Goal: Task Accomplishment & Management: Manage account settings

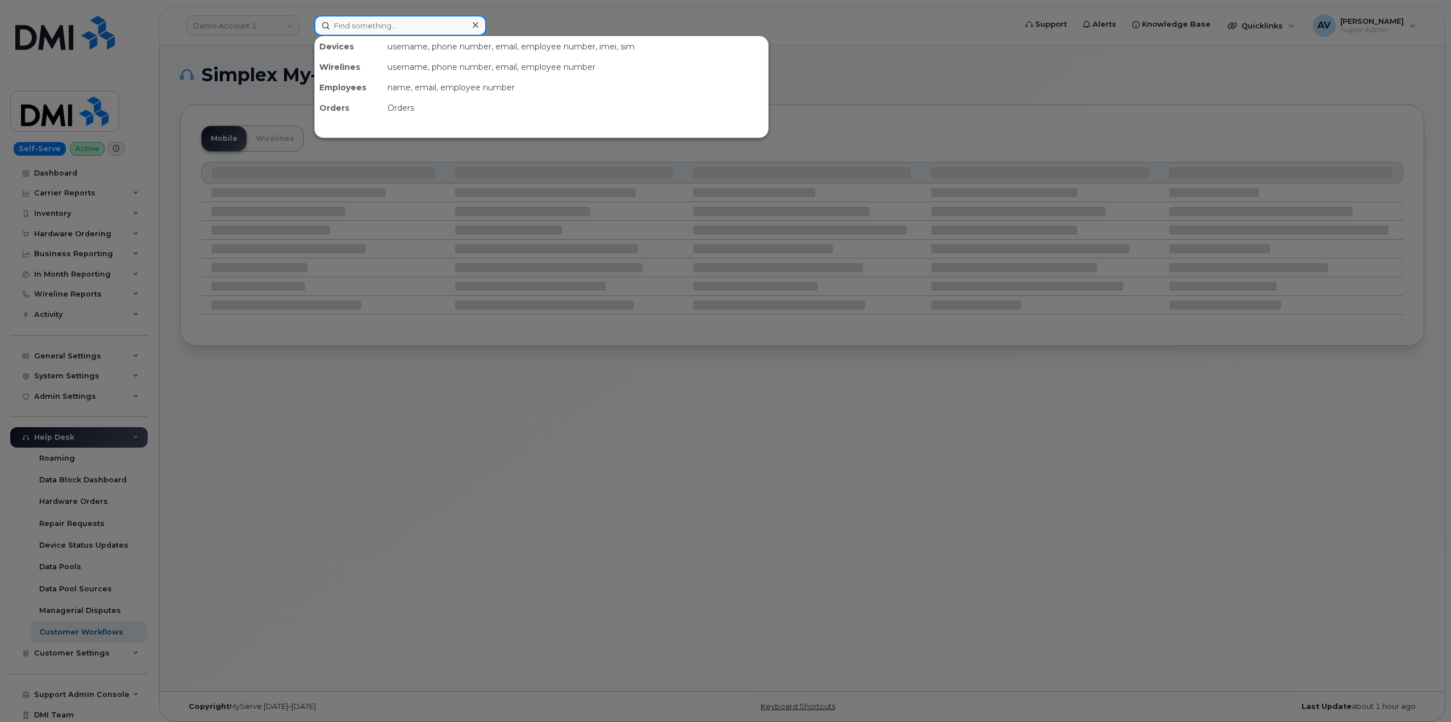
click at [376, 27] on input at bounding box center [400, 25] width 172 height 20
paste input "8672224940"
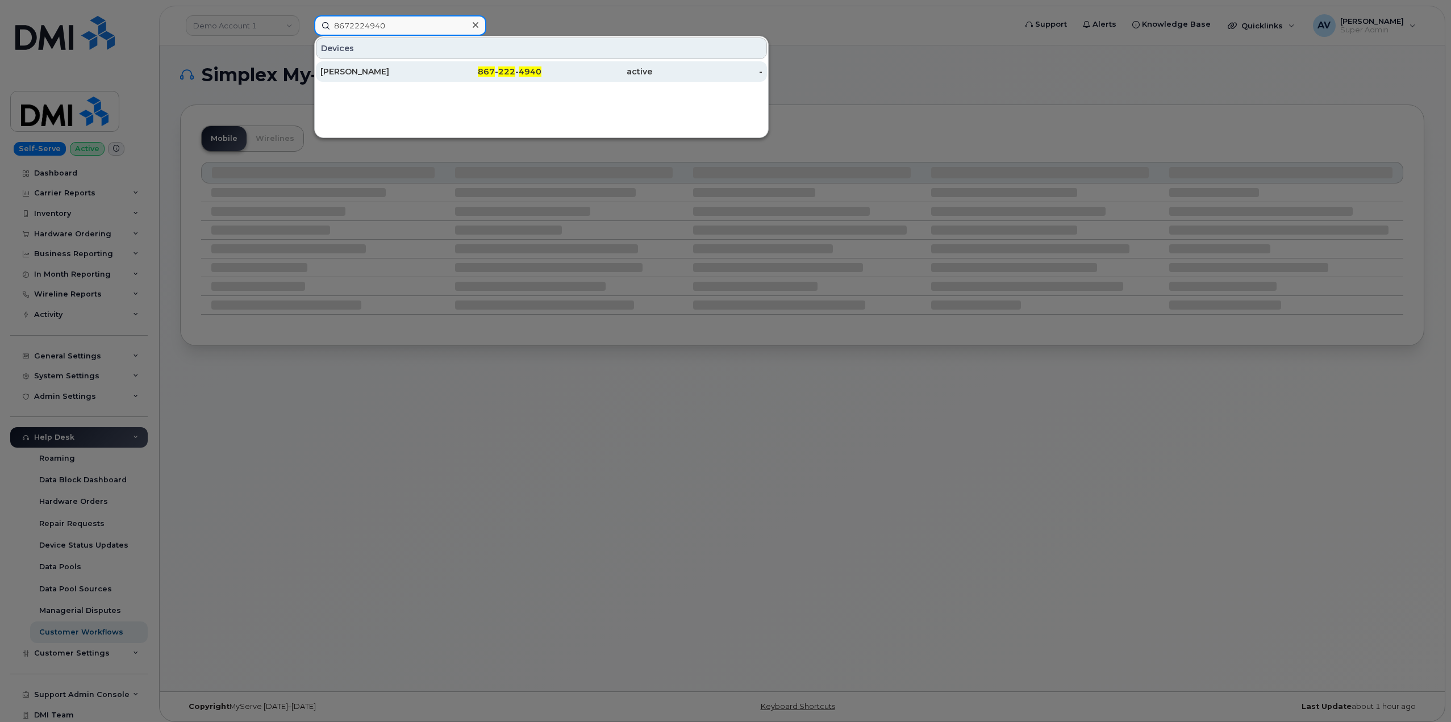
type input "8672224940"
click at [423, 73] on div "Ryan Mazan" at bounding box center [376, 71] width 111 height 11
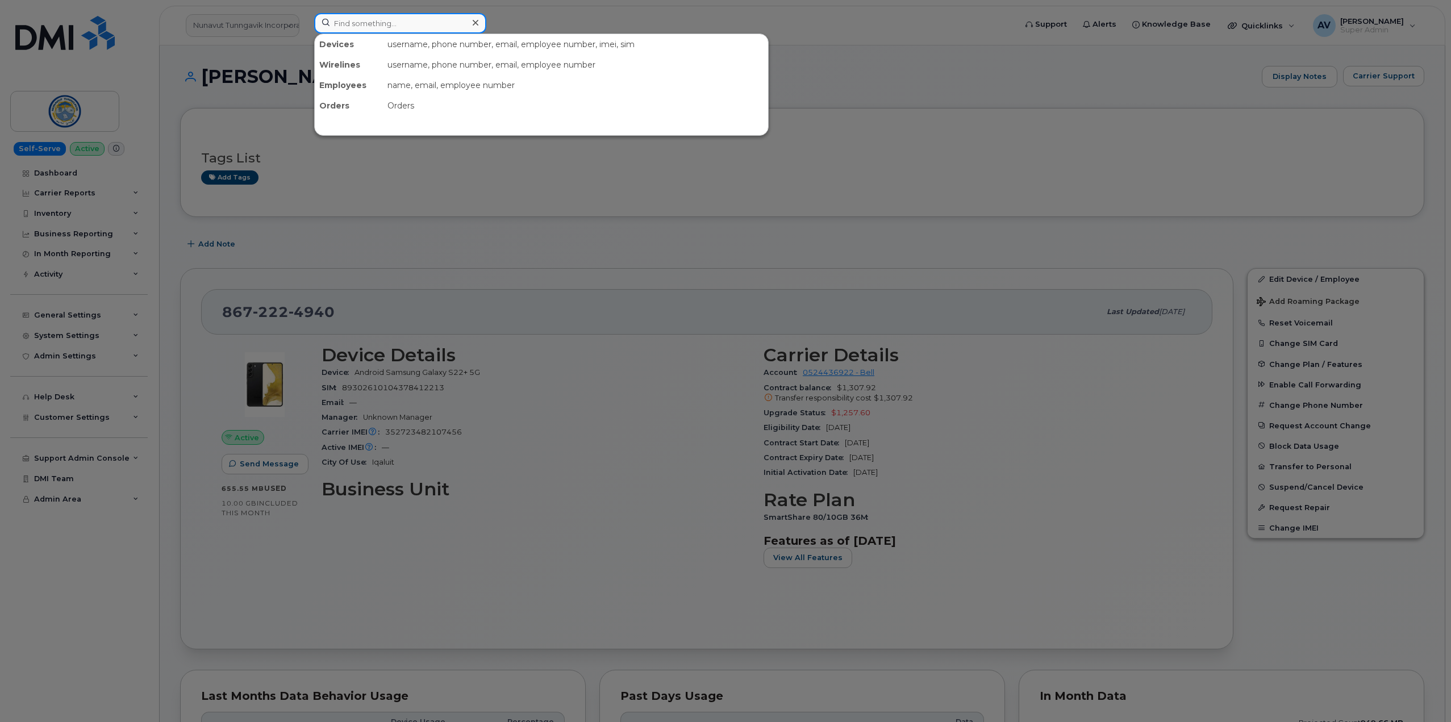
click at [367, 25] on input at bounding box center [400, 23] width 172 height 20
paste input "[PERSON_NAME]"
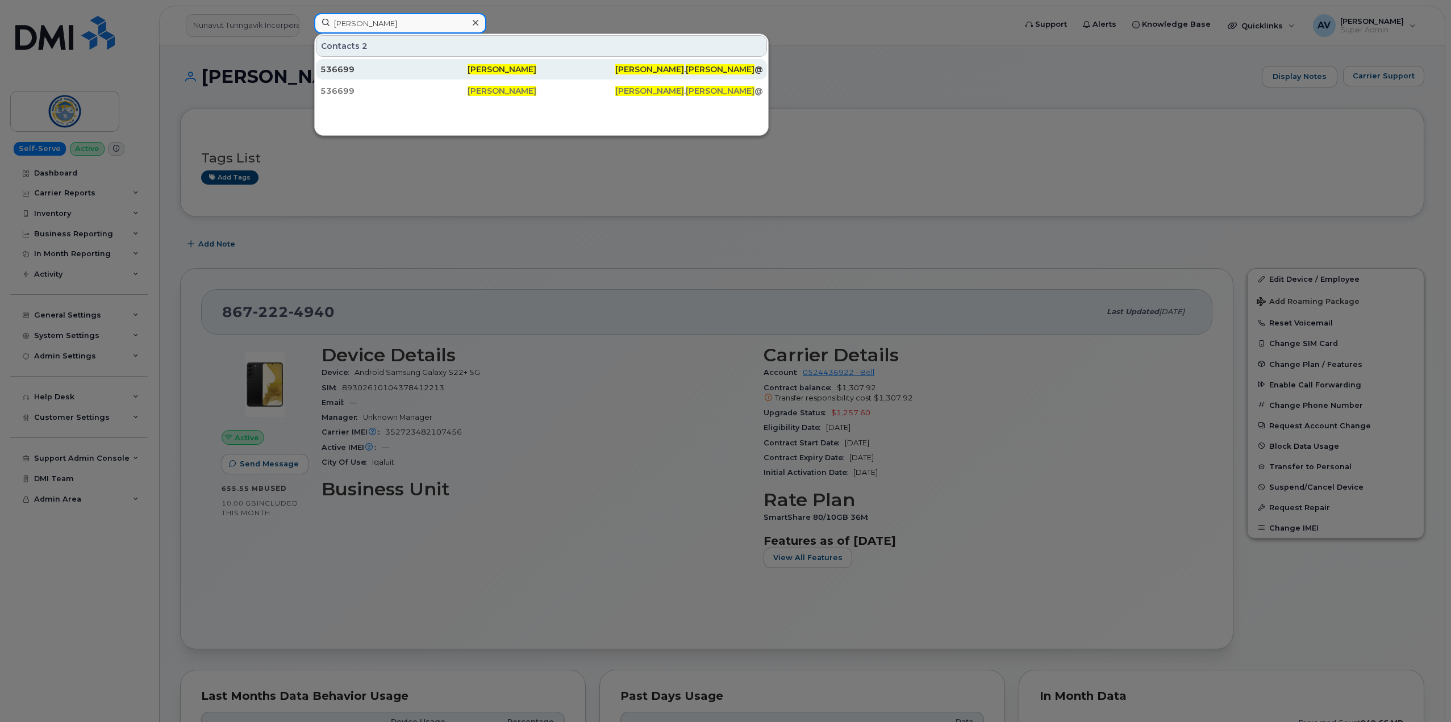
type input "[PERSON_NAME]"
click at [408, 70] on div "536699" at bounding box center [394, 69] width 147 height 11
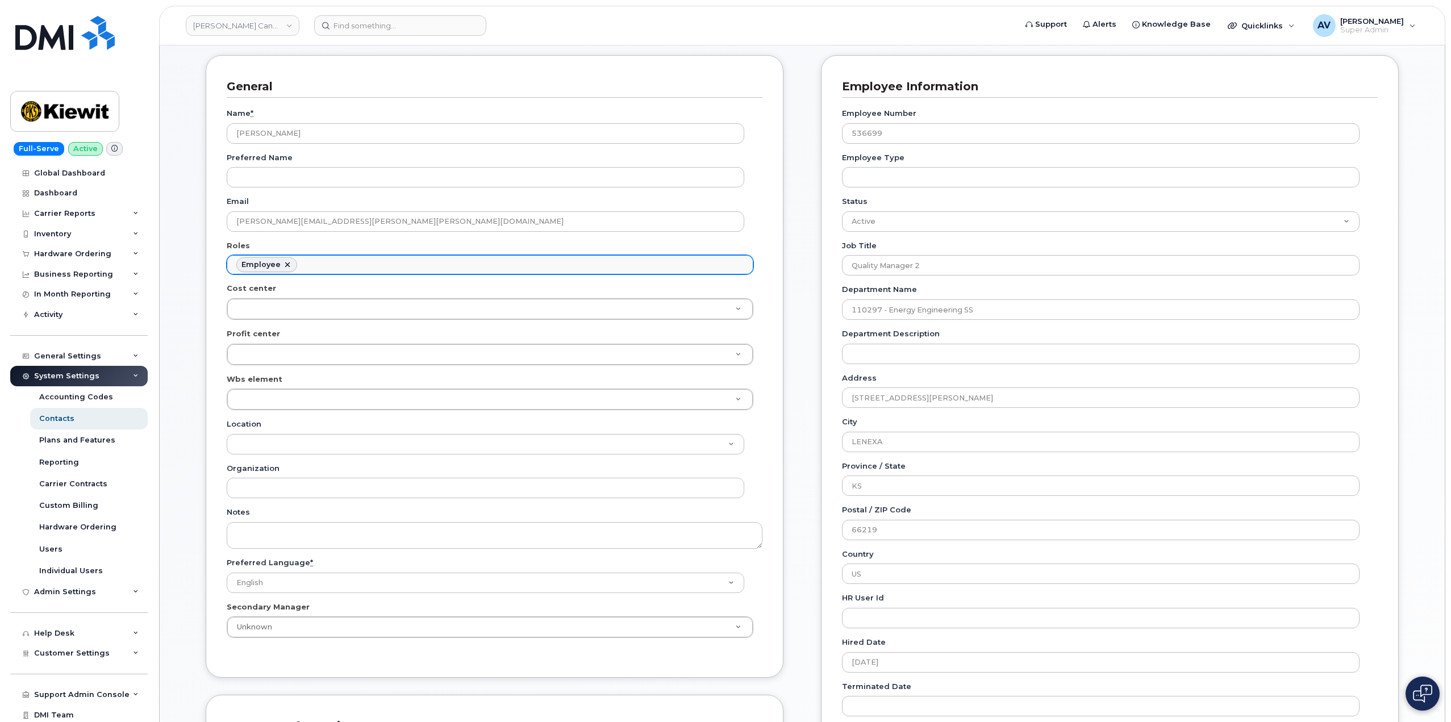
scroll to position [114, 0]
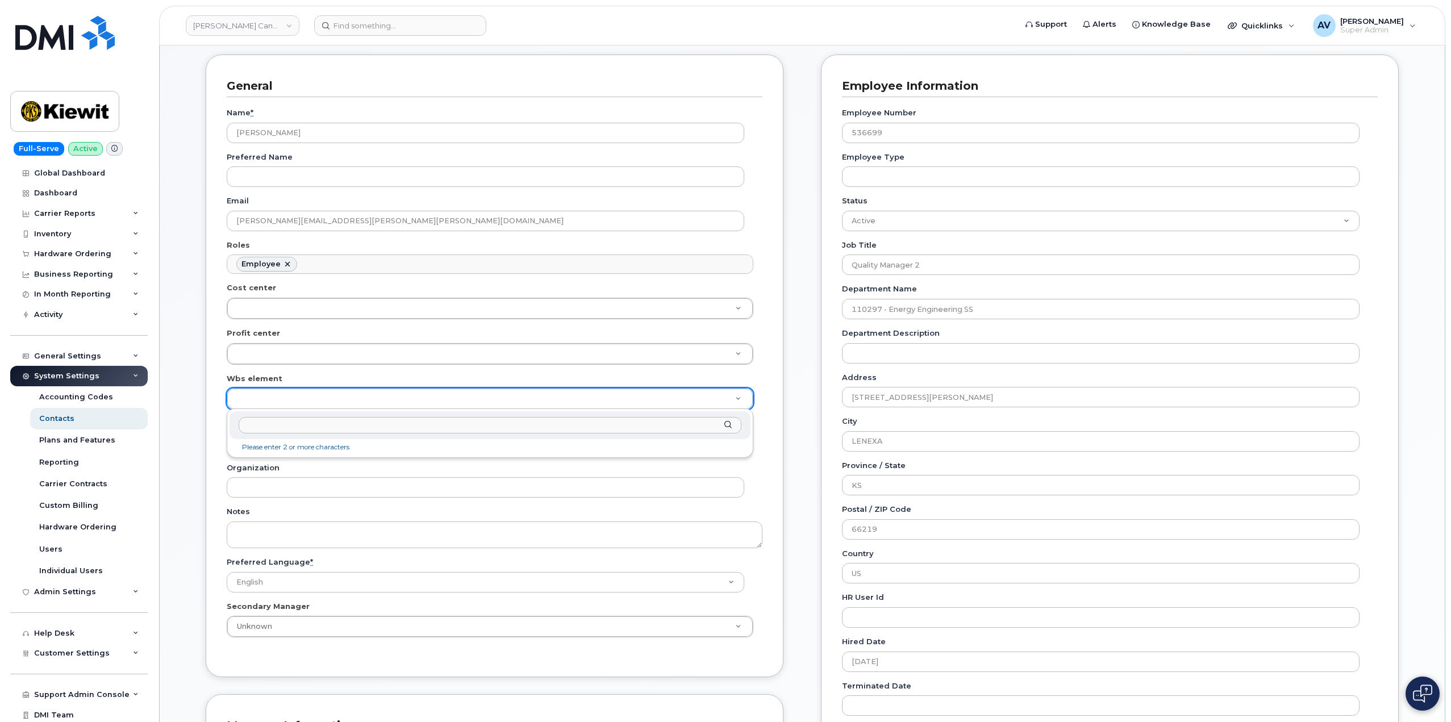
type input "110293.1093"
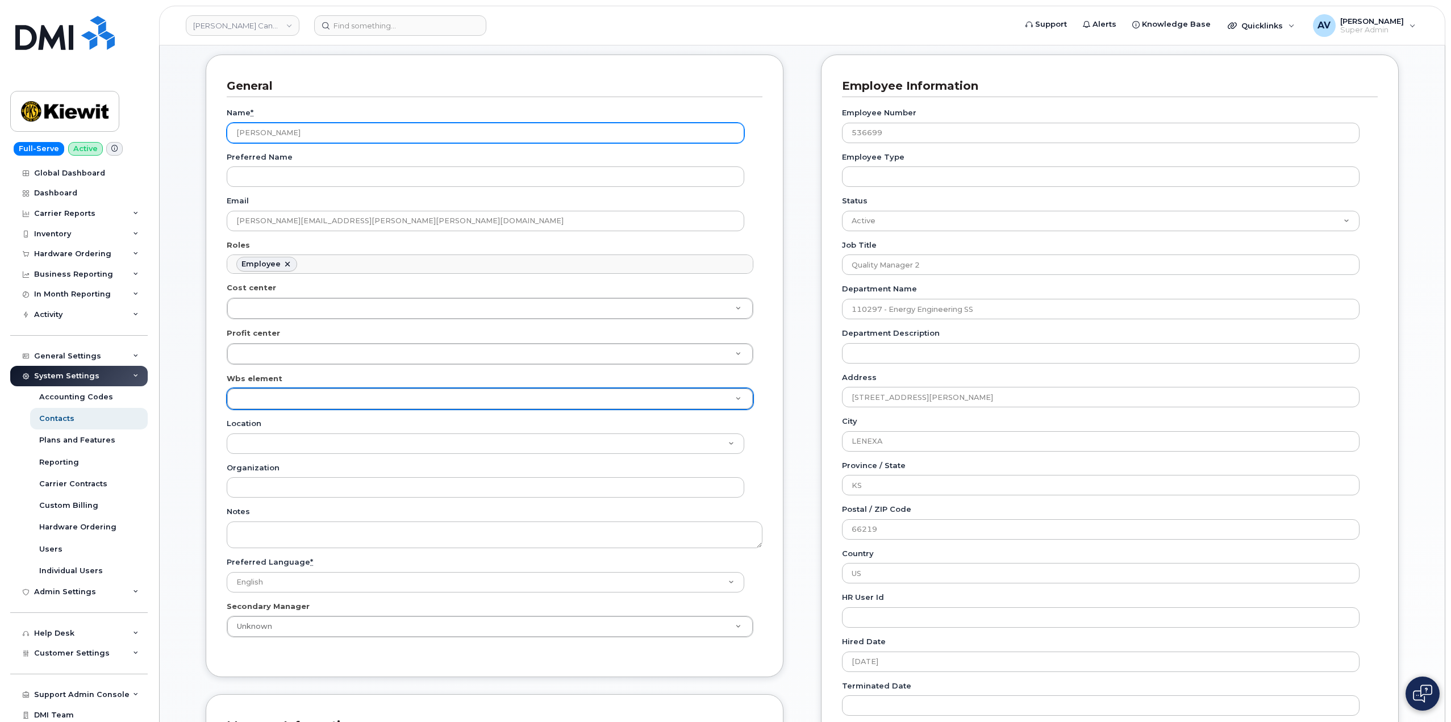
drag, startPoint x: 322, startPoint y: 132, endPoint x: 234, endPoint y: 132, distance: 88.1
drag, startPoint x: 330, startPoint y: 131, endPoint x: 211, endPoint y: 125, distance: 118.9
click at [211, 125] on div "General Name * [PERSON_NAME] Preferred Name Email [PERSON_NAME][EMAIL_ADDRESS][…" at bounding box center [495, 366] width 578 height 623
click at [367, 38] on header "Kiewit Canada Inc Support Alerts Knowledge Base Quicklinks Suspend / Cancel Dev…" at bounding box center [802, 26] width 1287 height 40
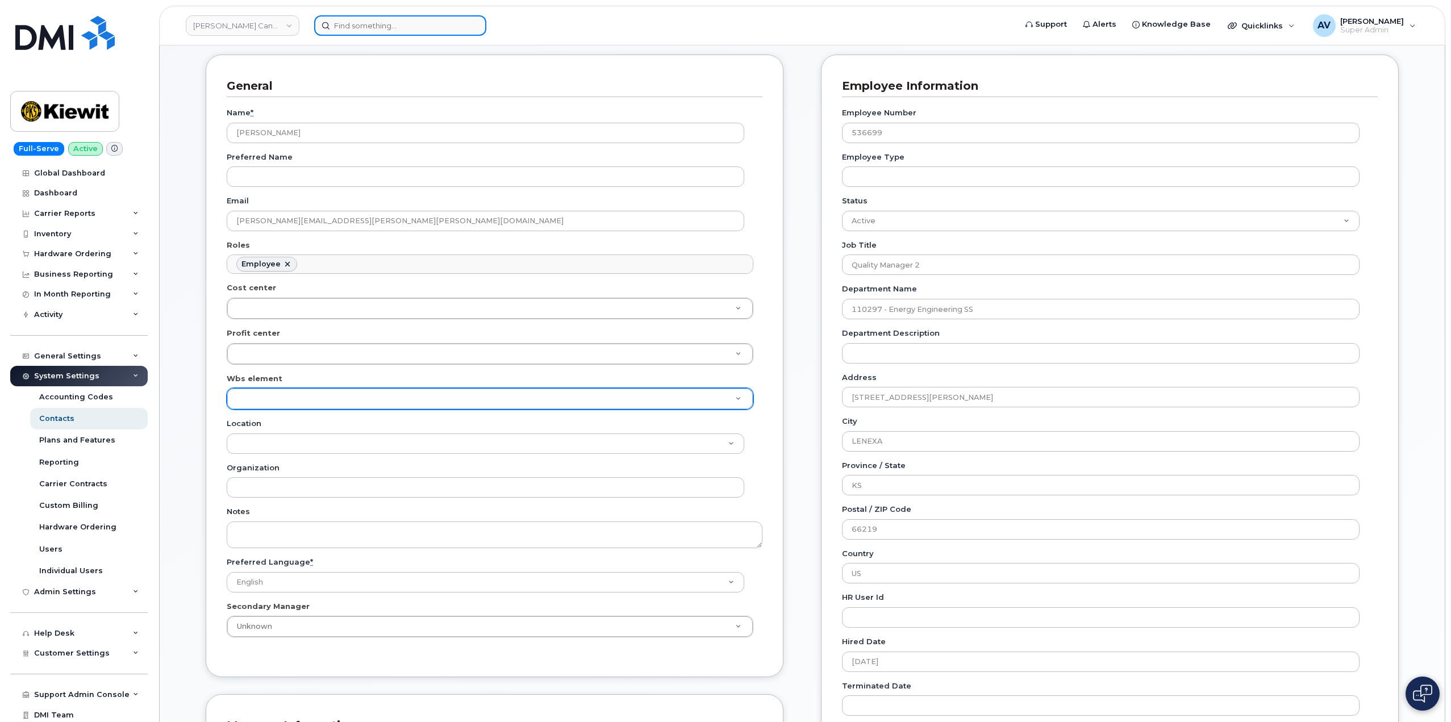
click at [376, 27] on input at bounding box center [400, 25] width 172 height 20
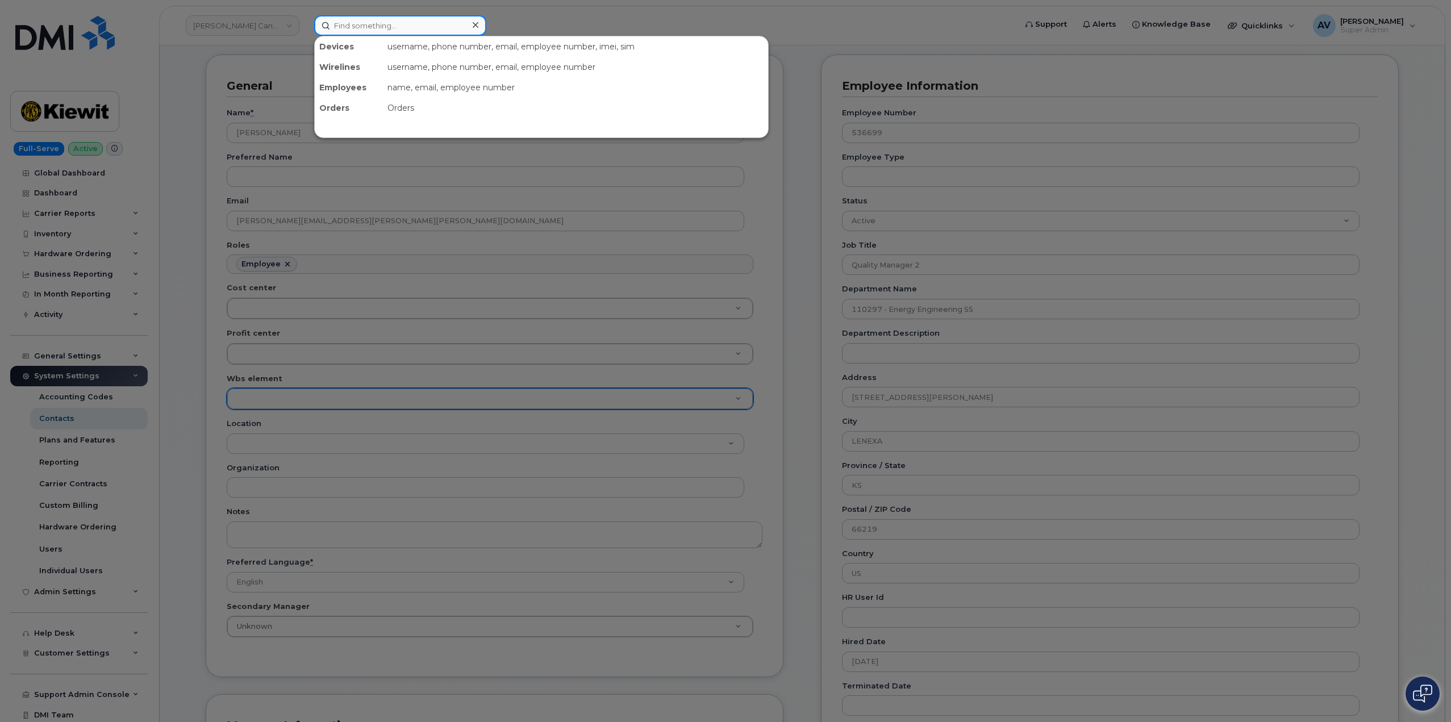
paste input "Dickerson Moreno"
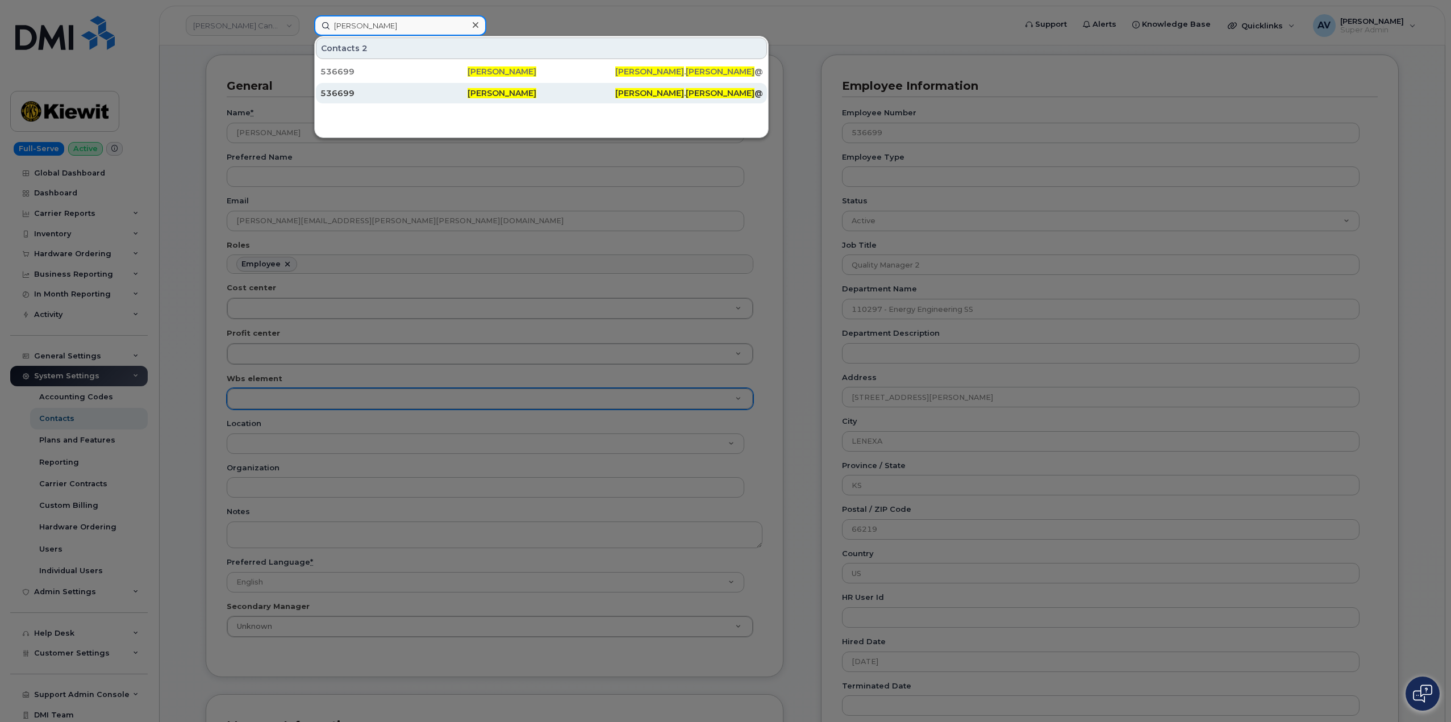
type input "Dickerson Moreno"
click at [415, 88] on div "536699" at bounding box center [394, 93] width 147 height 11
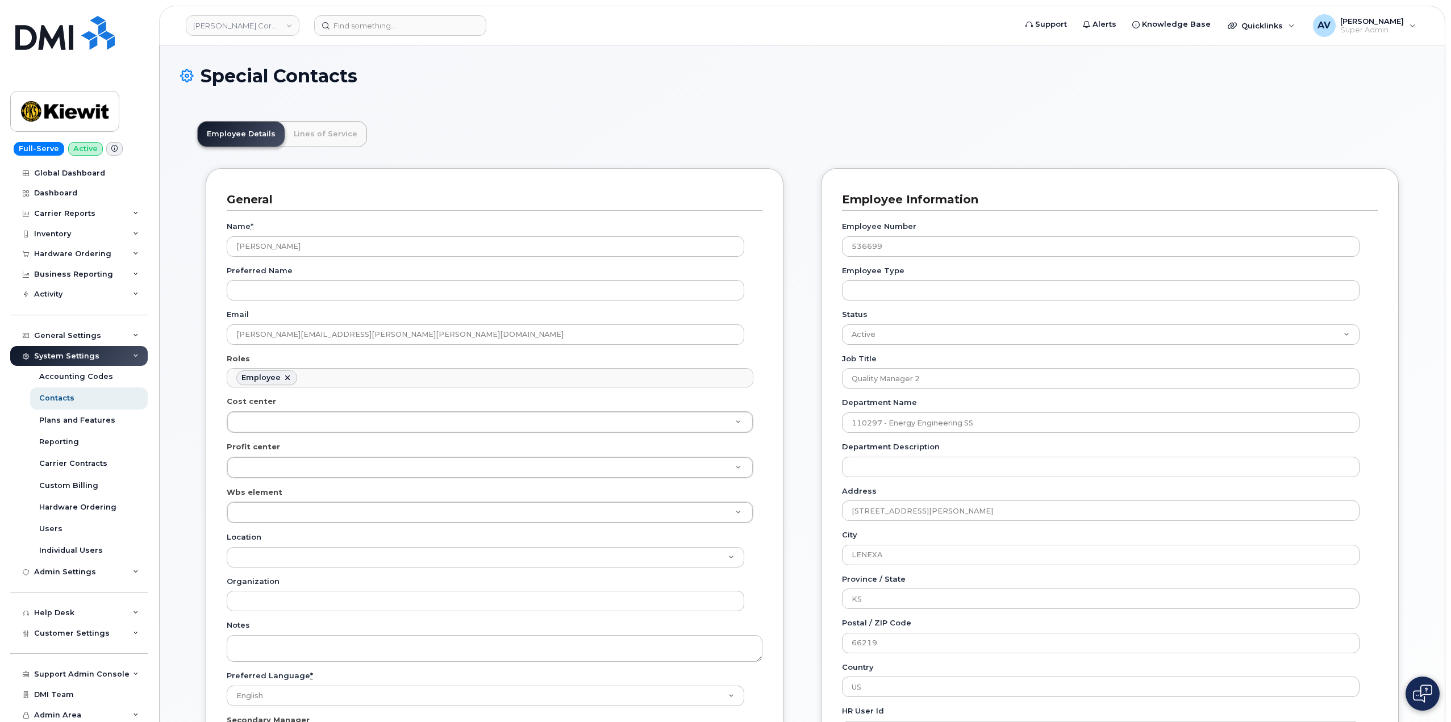
scroll to position [34, 0]
type input "110293.1093"
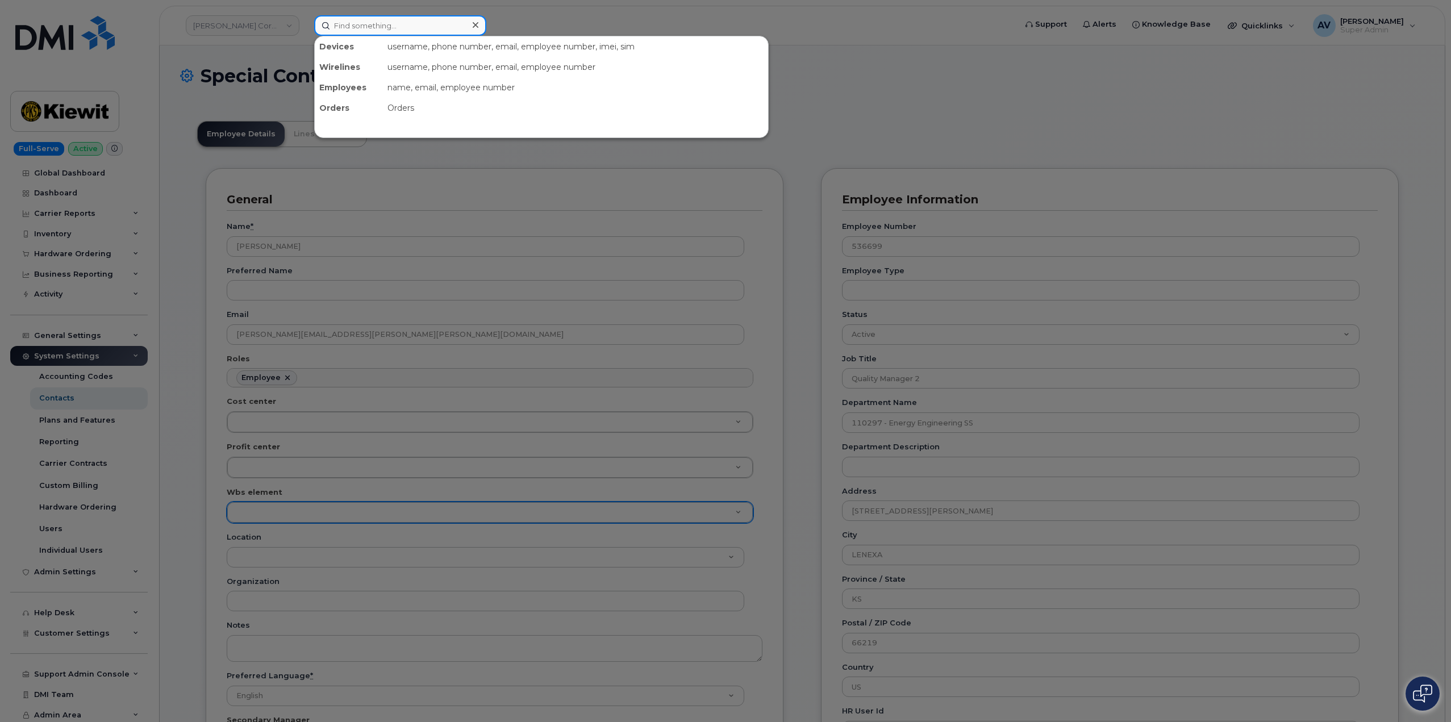
paste input "Matthew Capell"
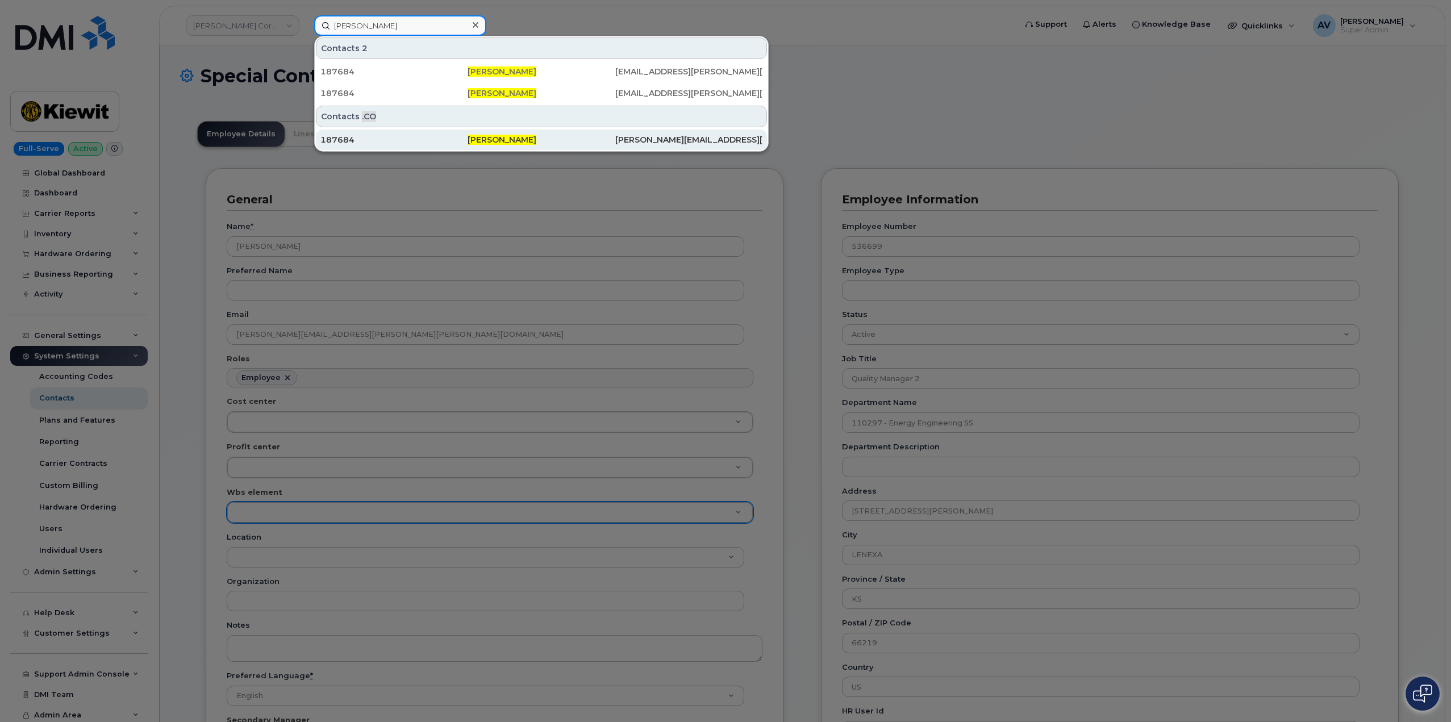
type input "Matthew Capell"
click at [435, 139] on div "187684" at bounding box center [394, 139] width 147 height 11
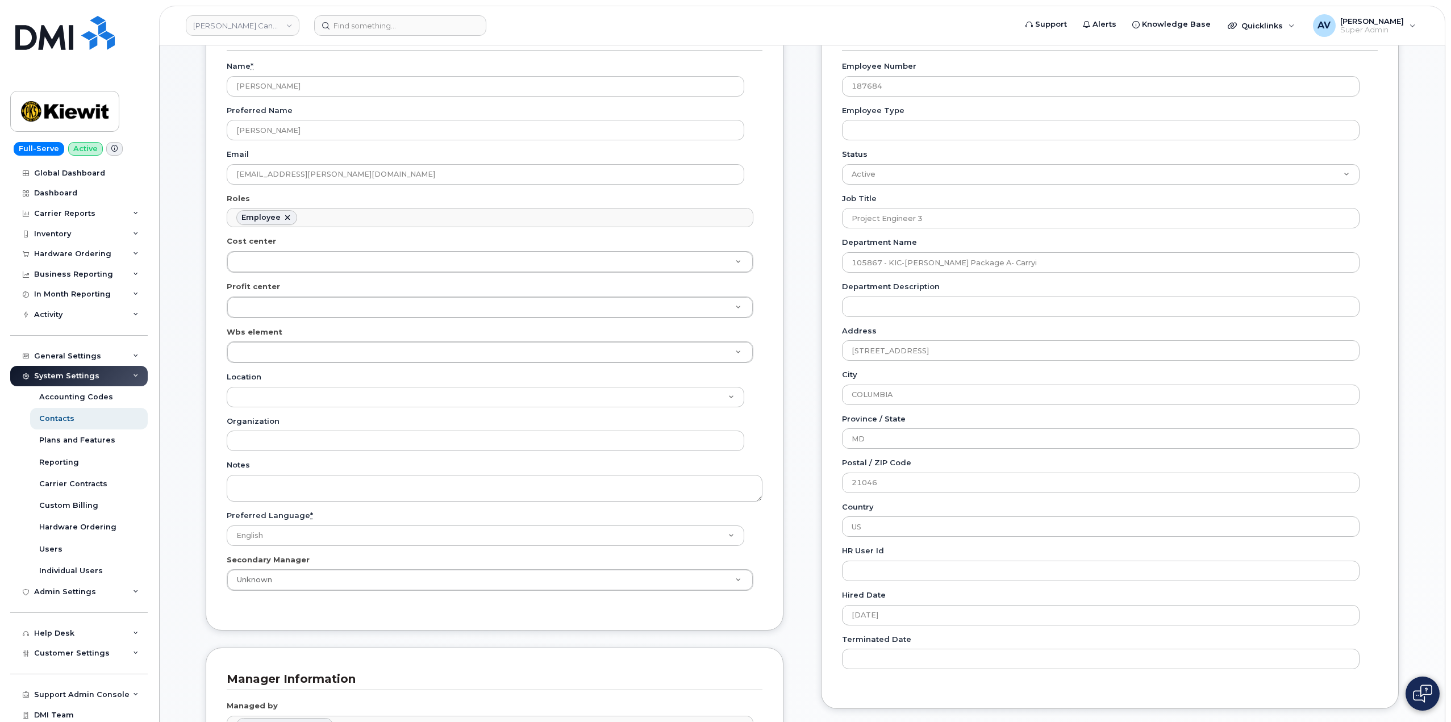
scroll to position [170, 0]
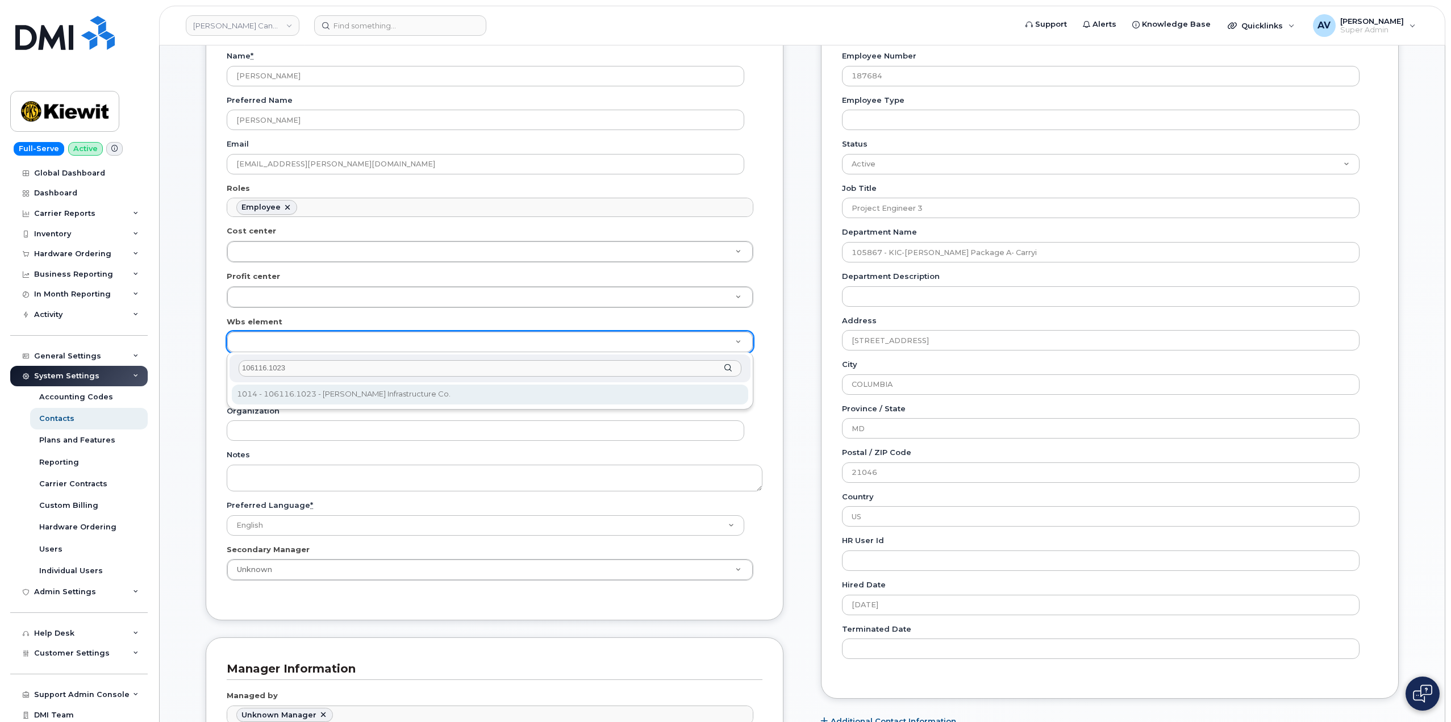
type input "106116.1023"
type input "30356297"
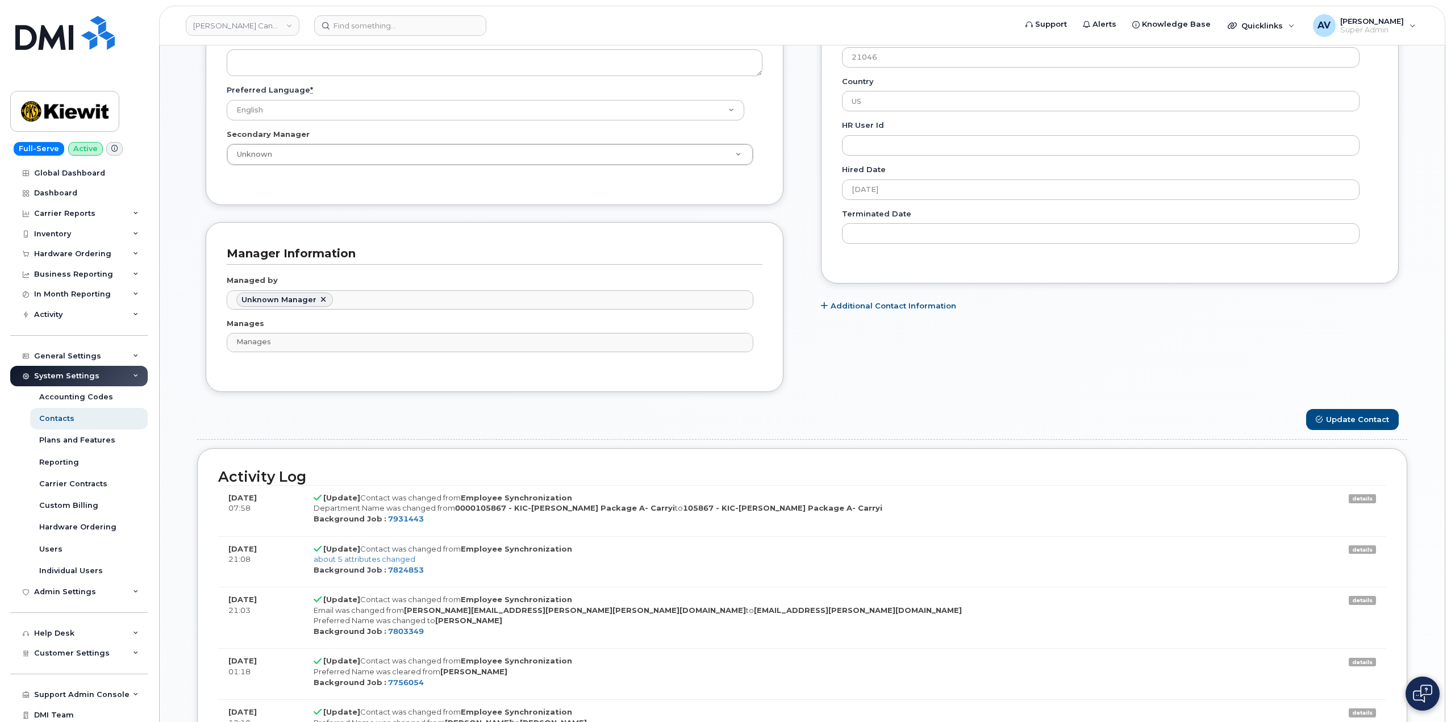
scroll to position [682, 0]
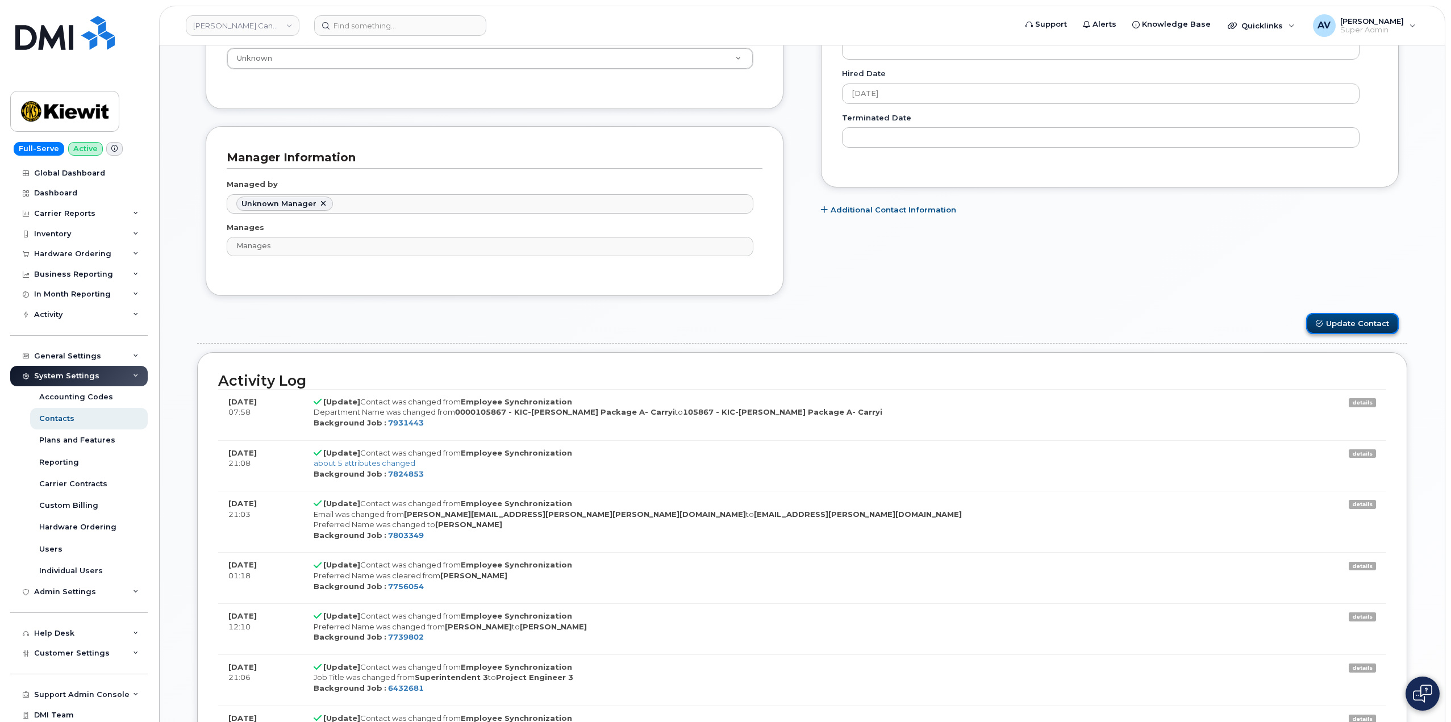
click at [1368, 326] on button "Update Contact" at bounding box center [1352, 323] width 93 height 21
